Goal: Complete application form

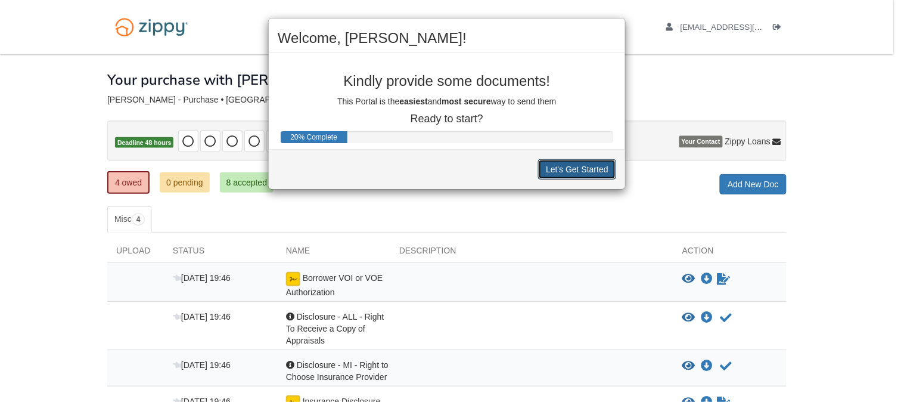
click at [564, 170] on button "Let's Get Started" at bounding box center [577, 169] width 78 height 20
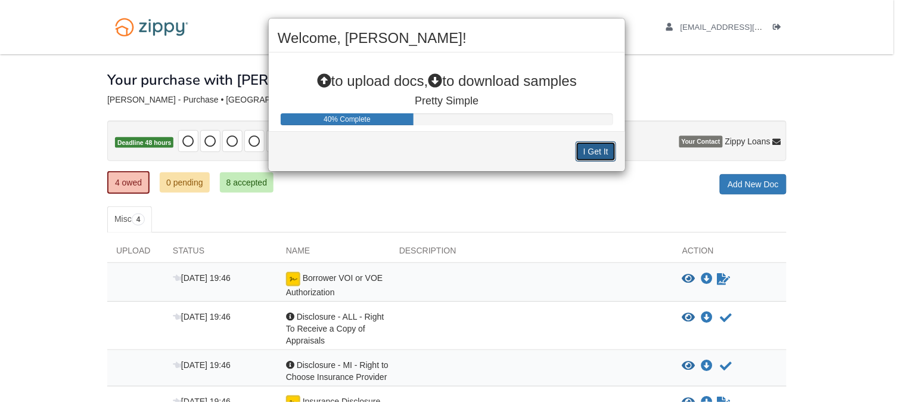
click at [601, 162] on div "I Get It" at bounding box center [447, 151] width 357 height 40
click at [601, 153] on button "I Get It" at bounding box center [596, 151] width 41 height 20
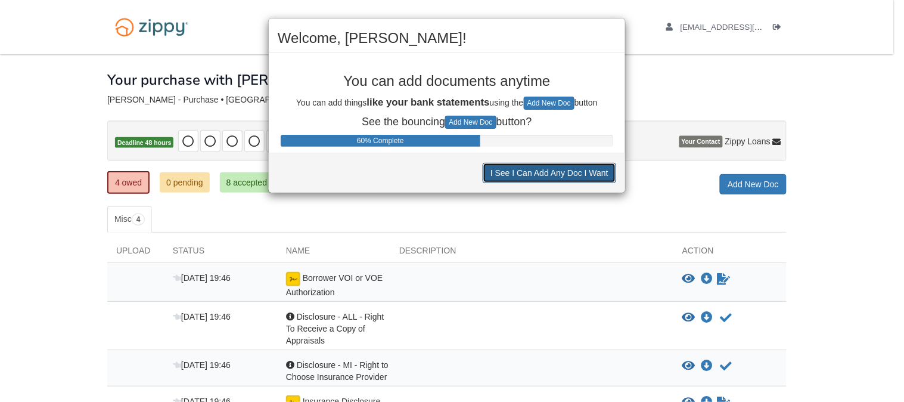
click at [553, 172] on button "I See I Can Add Any Doc I Want" at bounding box center [550, 173] width 134 height 20
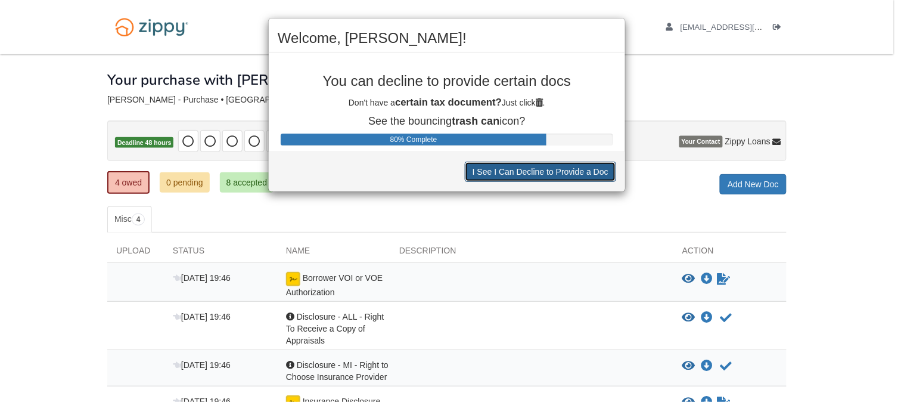
click at [553, 172] on button "I See I Can Decline to Provide a Doc" at bounding box center [540, 172] width 151 height 20
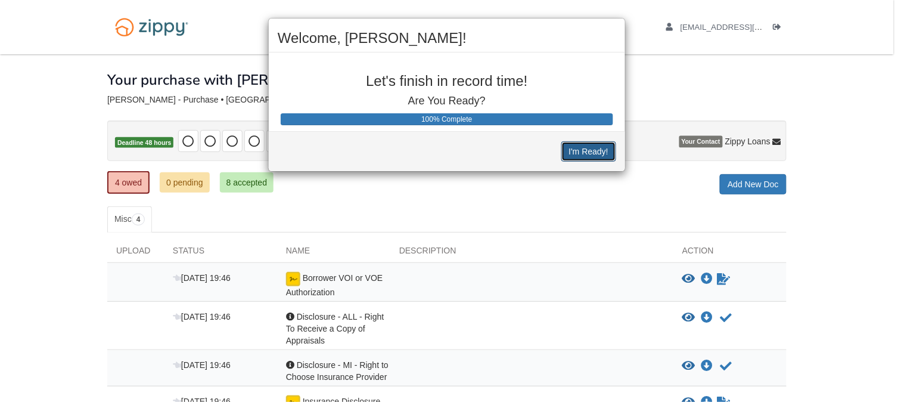
click at [587, 155] on button "I'm Ready!" at bounding box center [589, 151] width 55 height 20
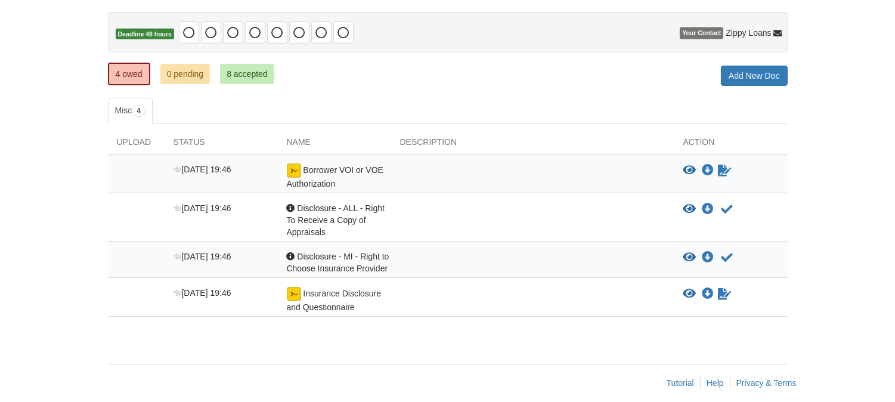
scroll to position [112, 0]
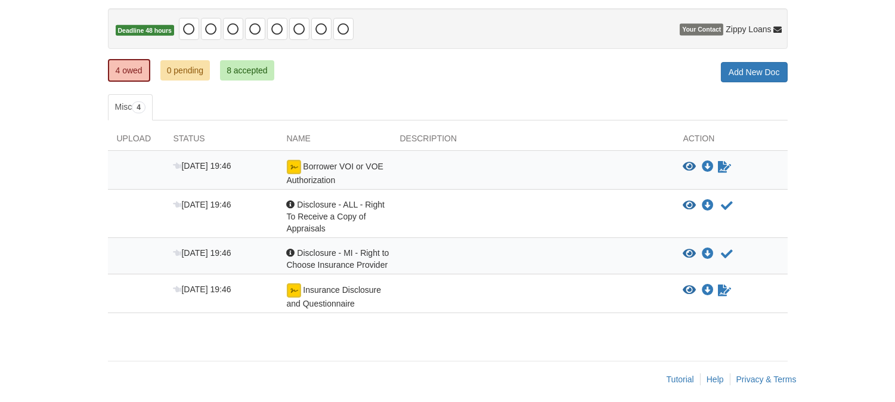
click at [281, 169] on div "Borrower VOI or VOE Authorization" at bounding box center [334, 173] width 113 height 26
click at [306, 167] on span "Borrower VOI or VOE Authorization" at bounding box center [335, 173] width 97 height 23
click at [295, 169] on img at bounding box center [294, 167] width 14 height 14
click at [719, 165] on icon "Sign Form" at bounding box center [724, 167] width 13 height 12
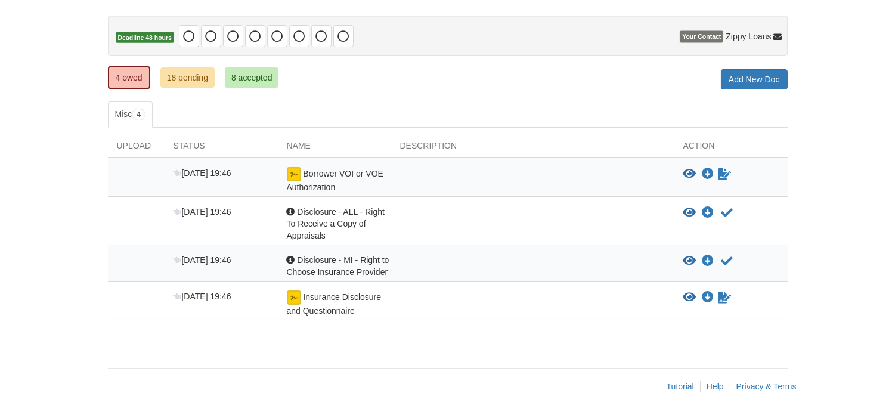
scroll to position [120, 0]
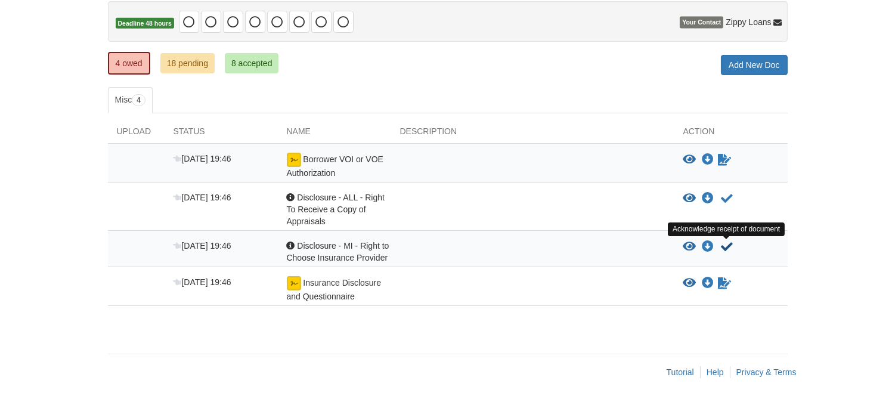
click at [721, 246] on icon "Acknowledge receipt of document" at bounding box center [727, 247] width 12 height 12
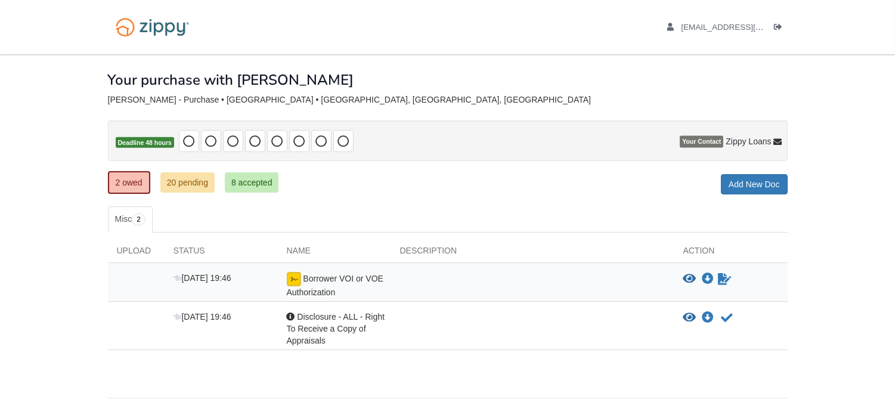
click at [532, 86] on div "Your purchase with [PERSON_NAME]" at bounding box center [448, 70] width 680 height 33
click at [869, 94] on body "tonijoness23@gmail.com Logout" at bounding box center [447, 223] width 895 height 446
click at [720, 282] on icon "Waiting for your co-borrower to e-sign" at bounding box center [724, 279] width 13 height 12
